Goal: Use online tool/utility: Utilize a website feature to perform a specific function

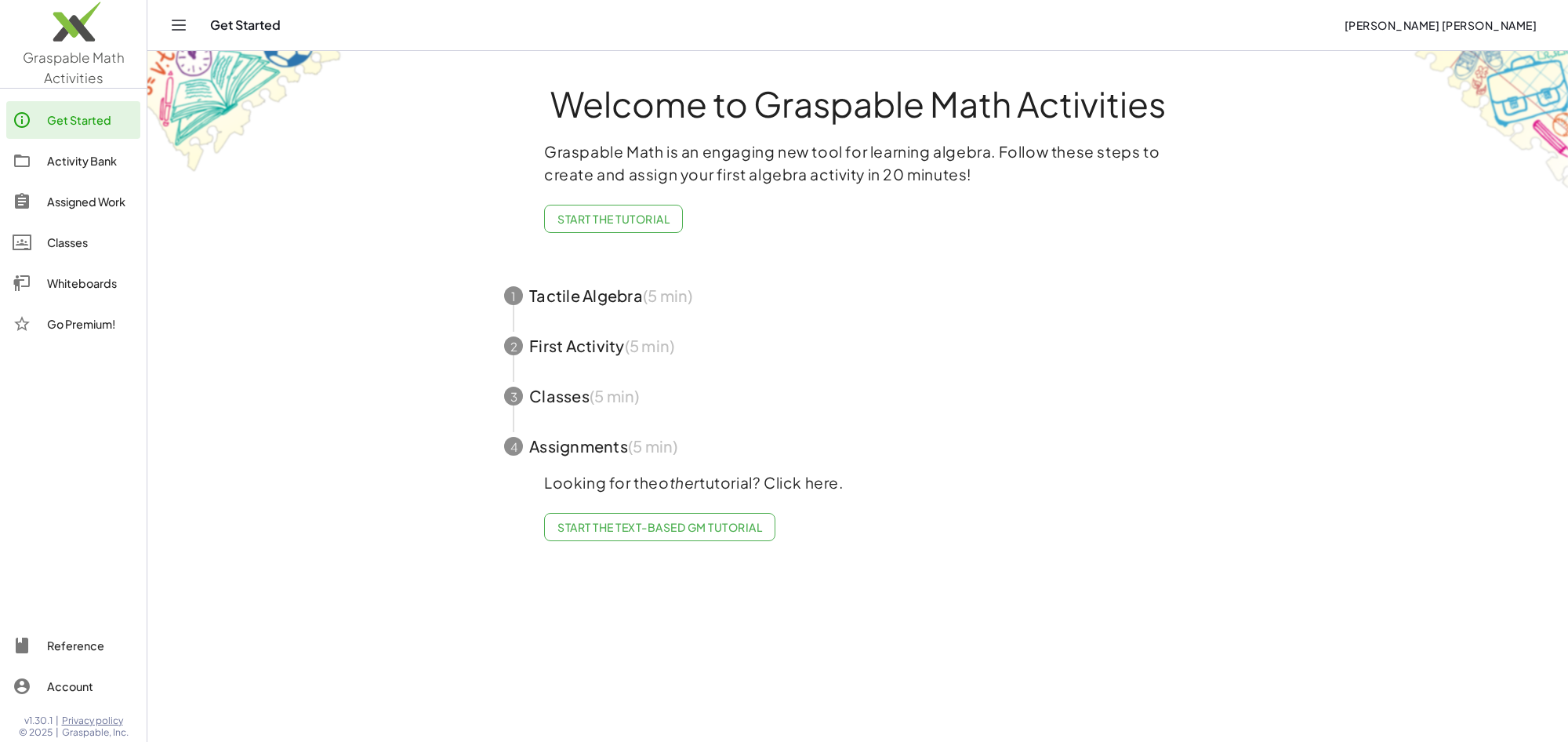
click at [73, 279] on div "Whiteboards" at bounding box center [91, 283] width 87 height 19
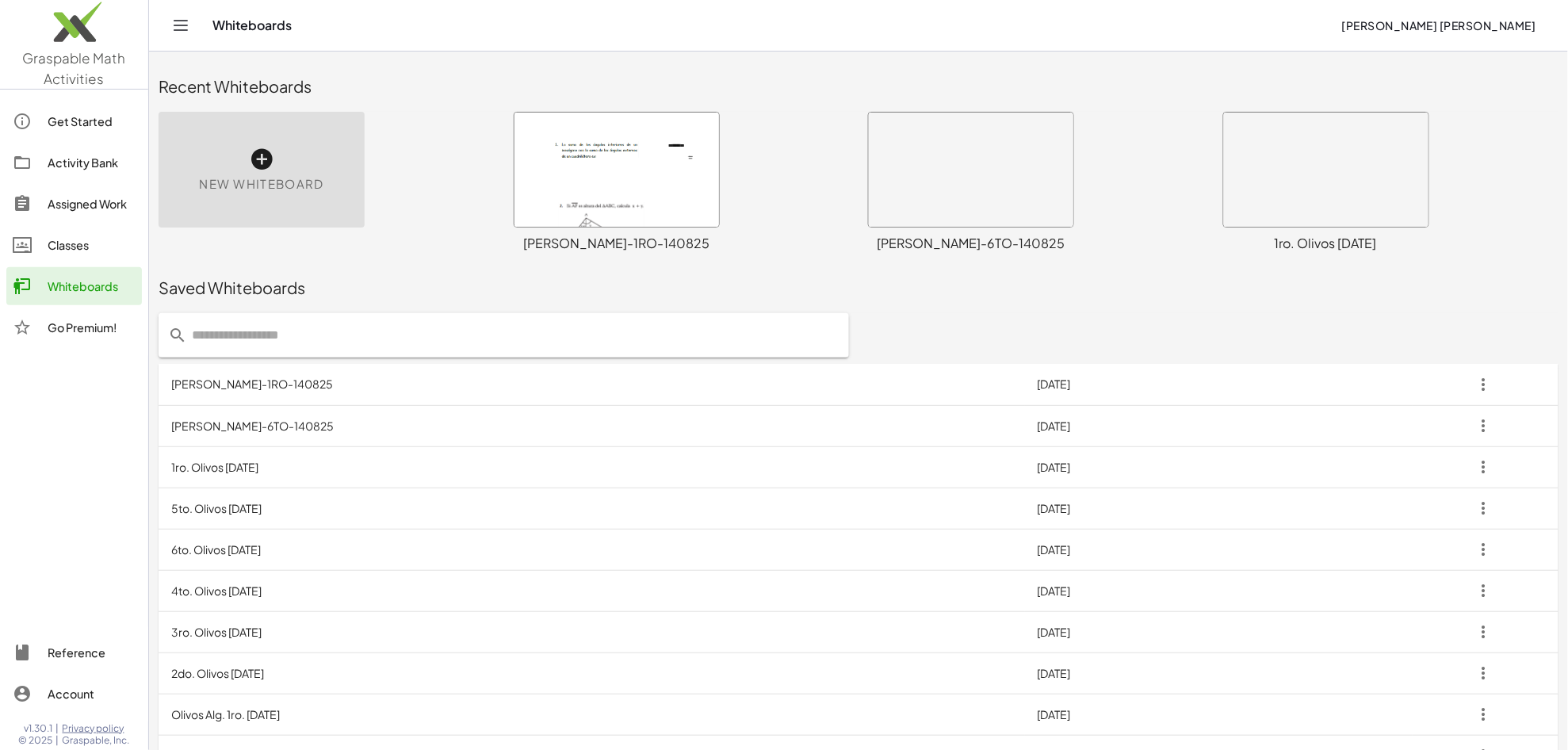
click at [255, 153] on icon at bounding box center [262, 160] width 26 height 26
click at [266, 159] on icon at bounding box center [262, 160] width 26 height 26
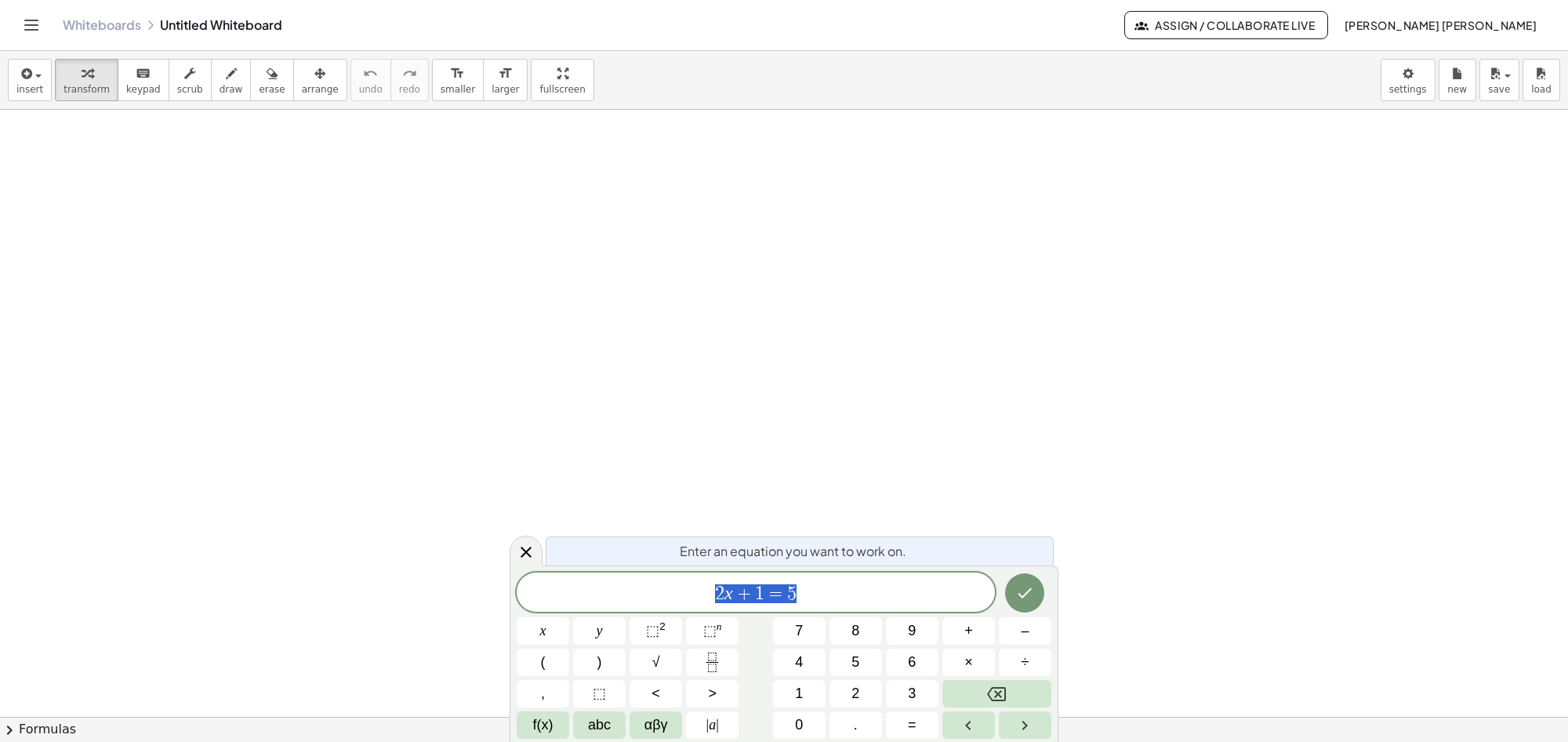
scroll to position [98, 0]
click at [702, 633] on button "⬚ n" at bounding box center [712, 631] width 53 height 28
click at [766, 604] on span "x 4 ​" at bounding box center [756, 590] width 478 height 28
click at [859, 635] on span "8" at bounding box center [855, 631] width 8 height 21
click at [650, 628] on span "⬚" at bounding box center [652, 631] width 13 height 16
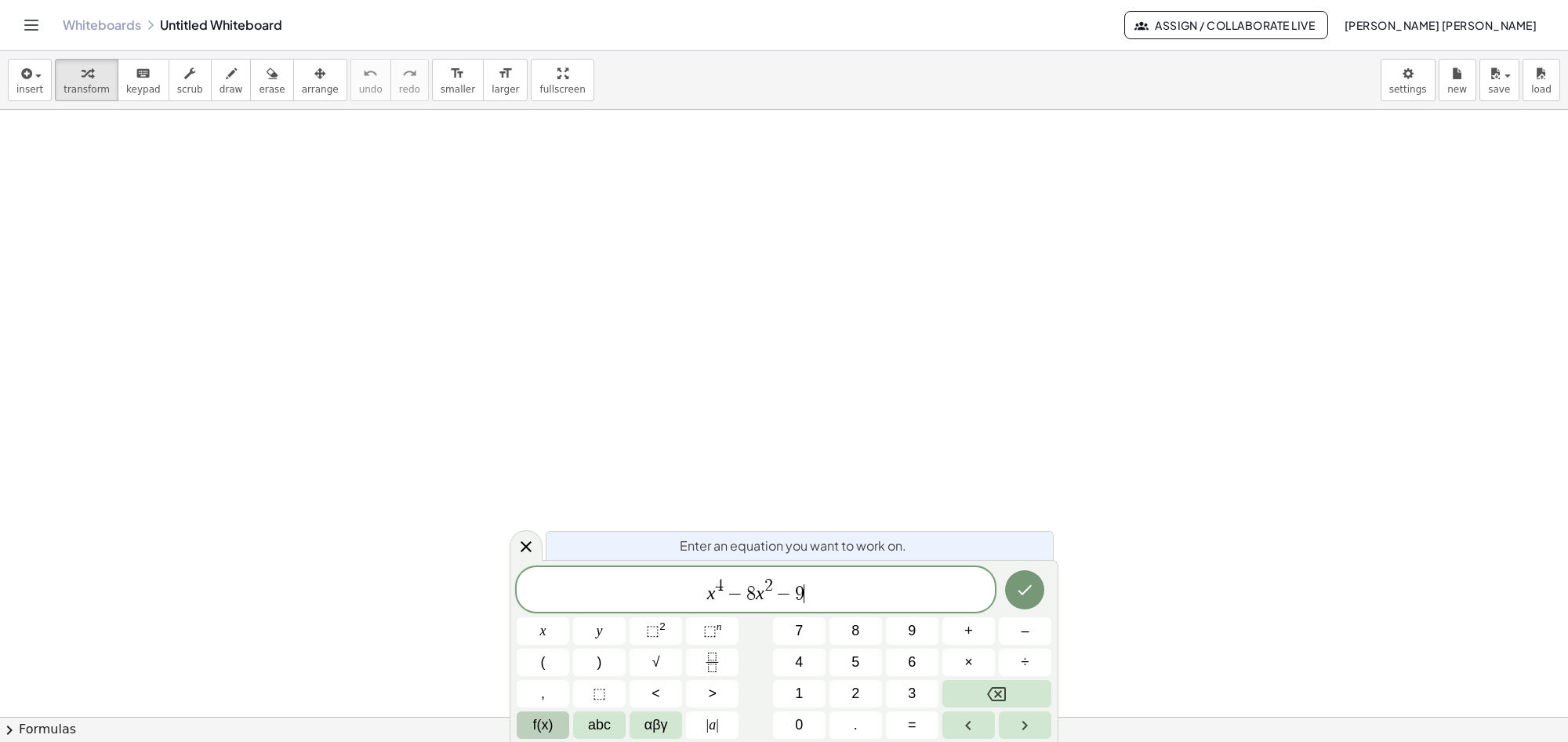
click at [555, 722] on button "f(x)" at bounding box center [543, 725] width 53 height 28
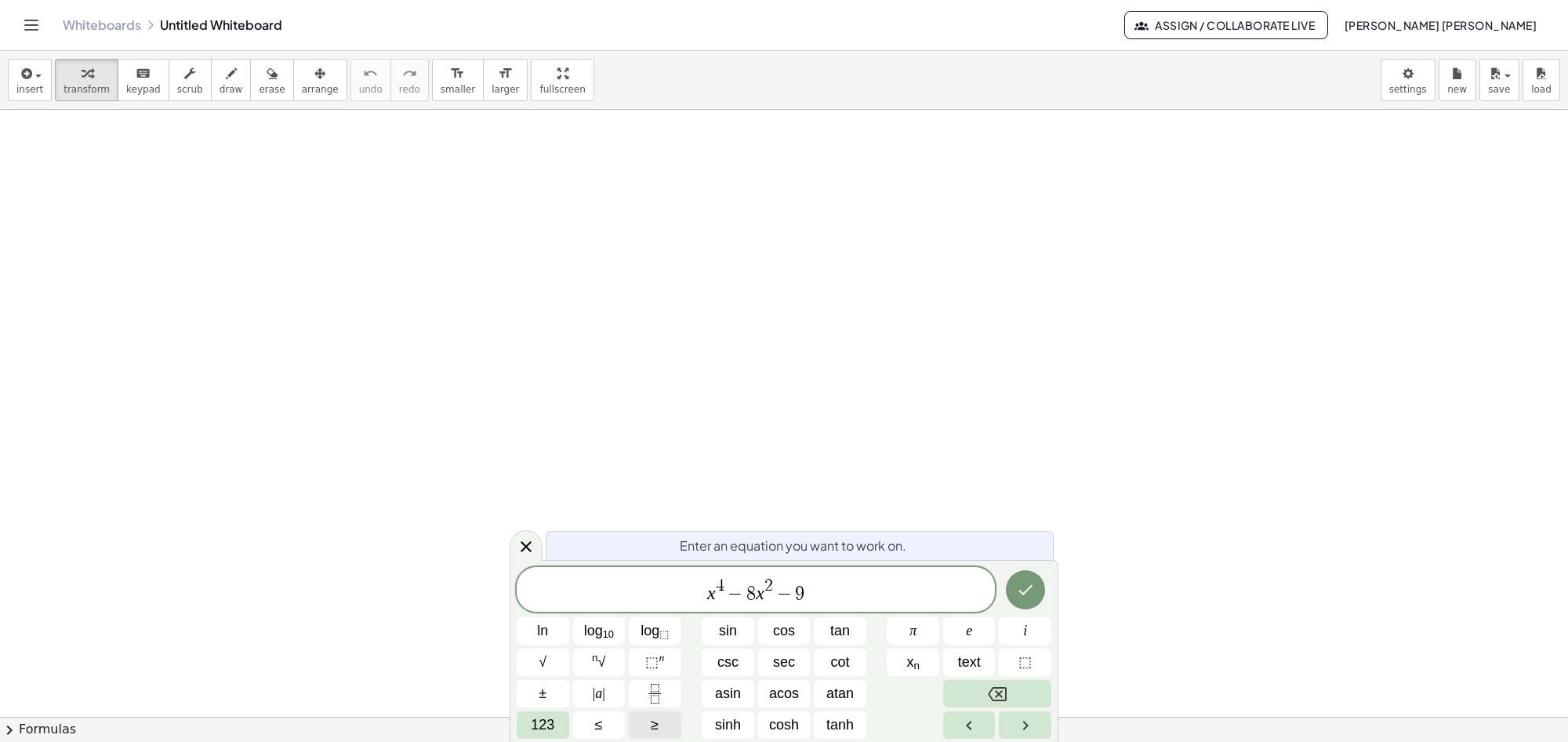
click at [645, 718] on button "≥" at bounding box center [655, 725] width 53 height 28
click at [551, 722] on span "123" at bounding box center [542, 725] width 24 height 21
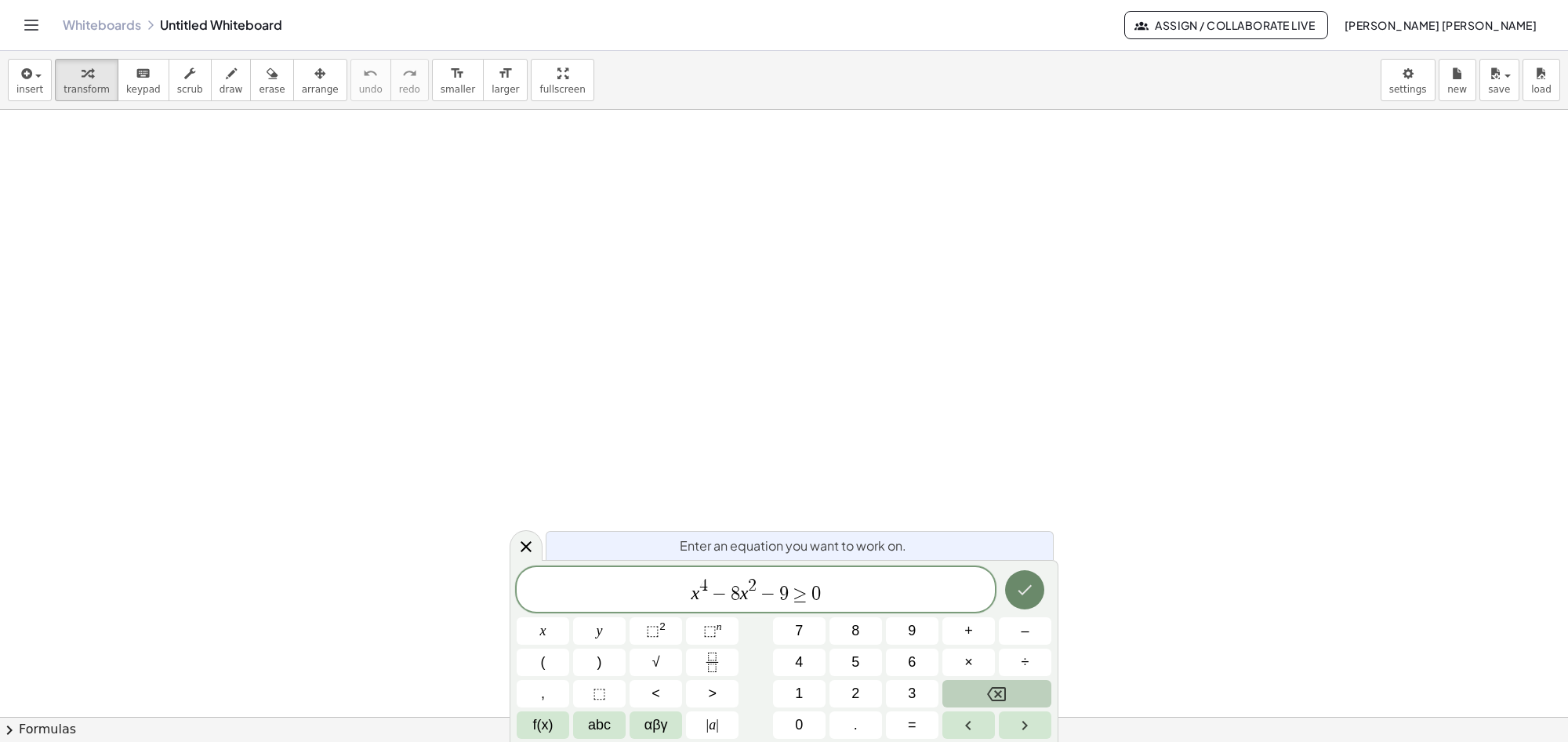
click at [1009, 590] on button "Done" at bounding box center [1024, 590] width 39 height 39
